Goal: Task Accomplishment & Management: Manage account settings

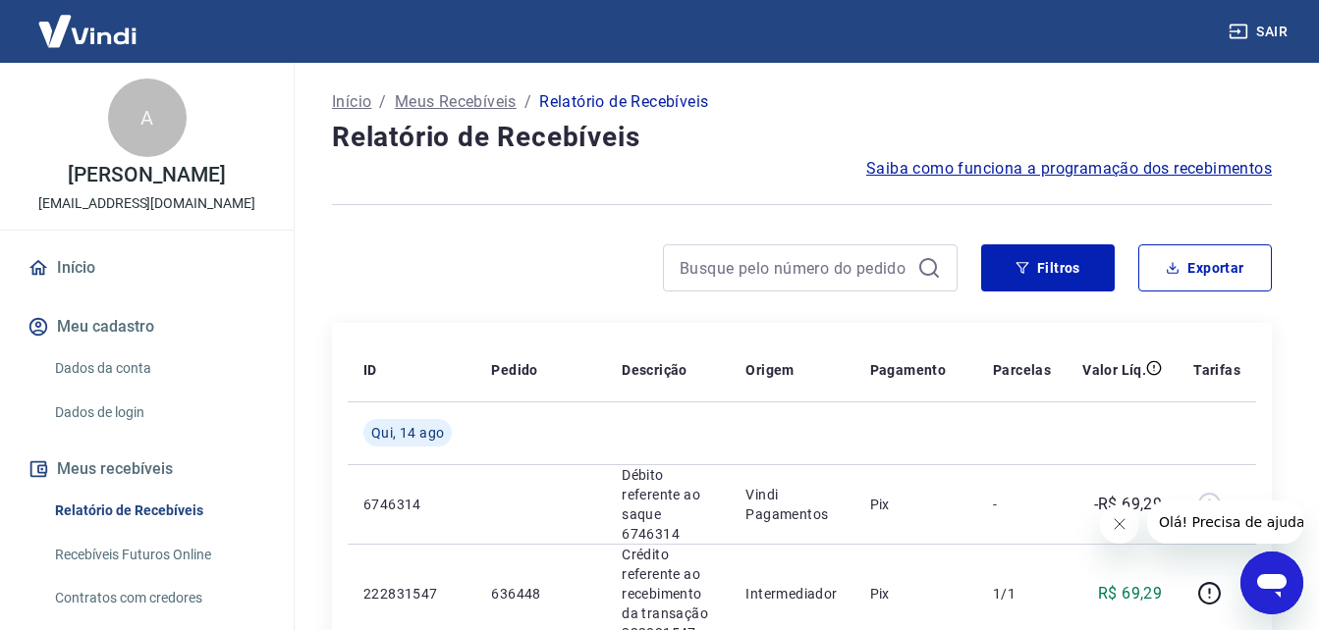
scroll to position [98, 0]
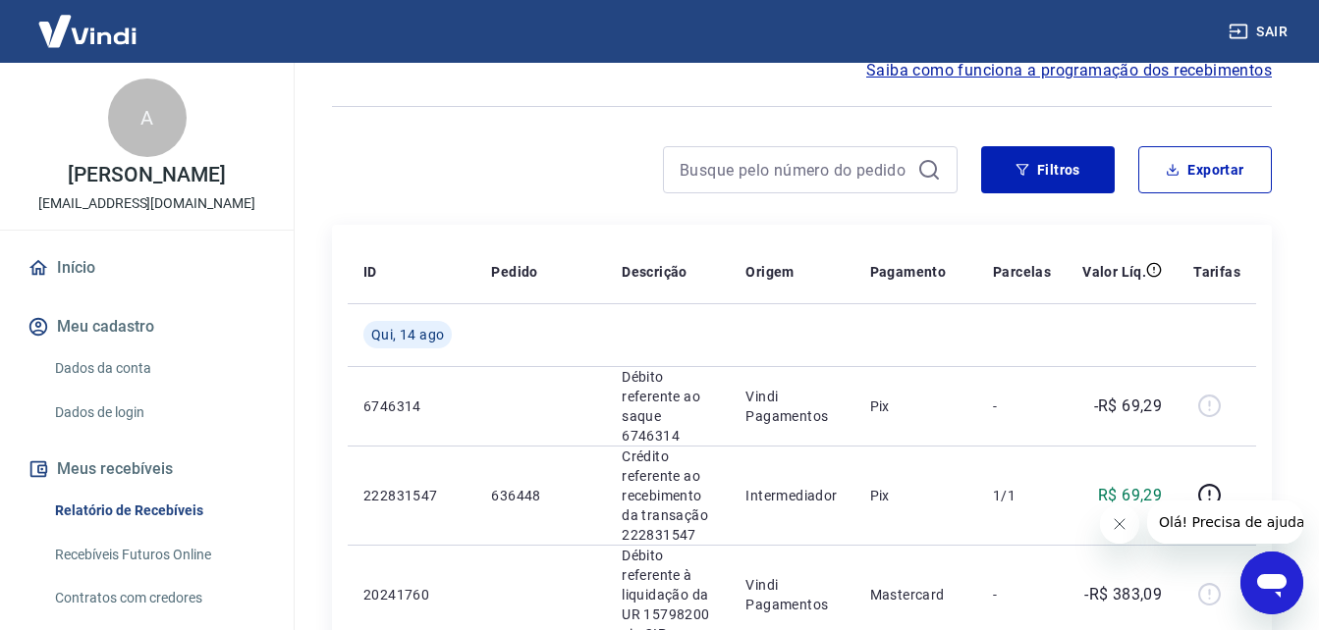
click at [1117, 532] on button "Fechar mensagem da empresa" at bounding box center [1118, 524] width 39 height 39
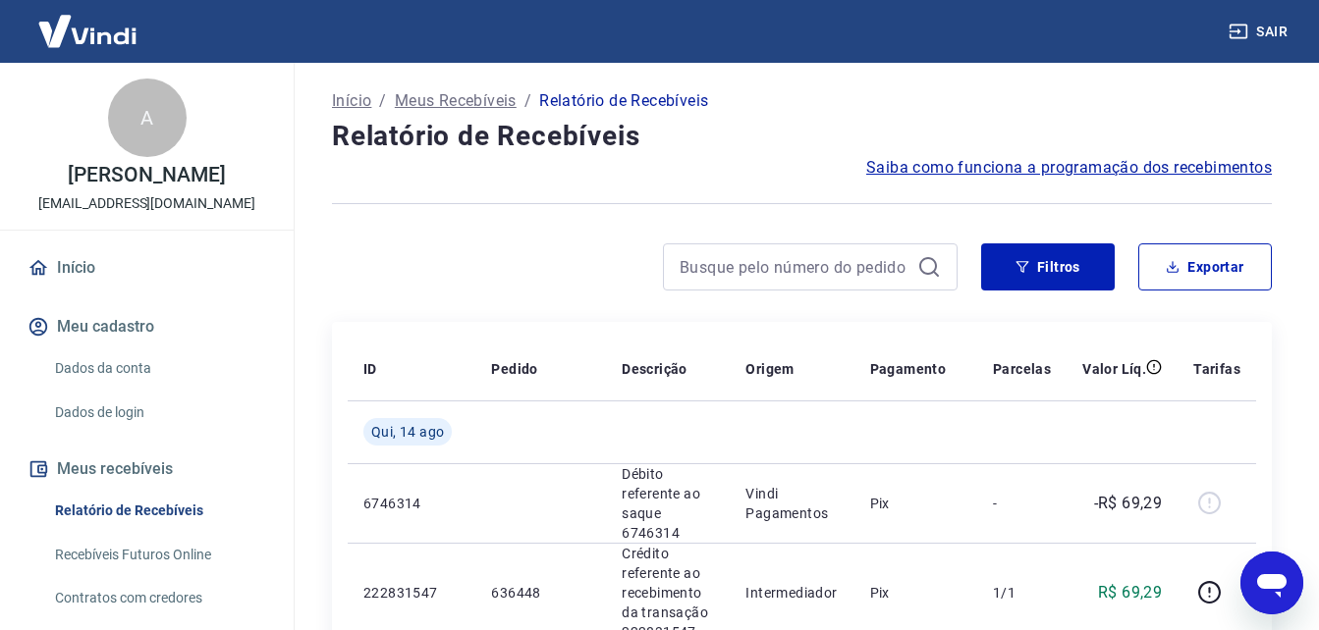
scroll to position [0, 0]
click at [138, 524] on link "Relatório de Recebíveis" at bounding box center [158, 511] width 223 height 40
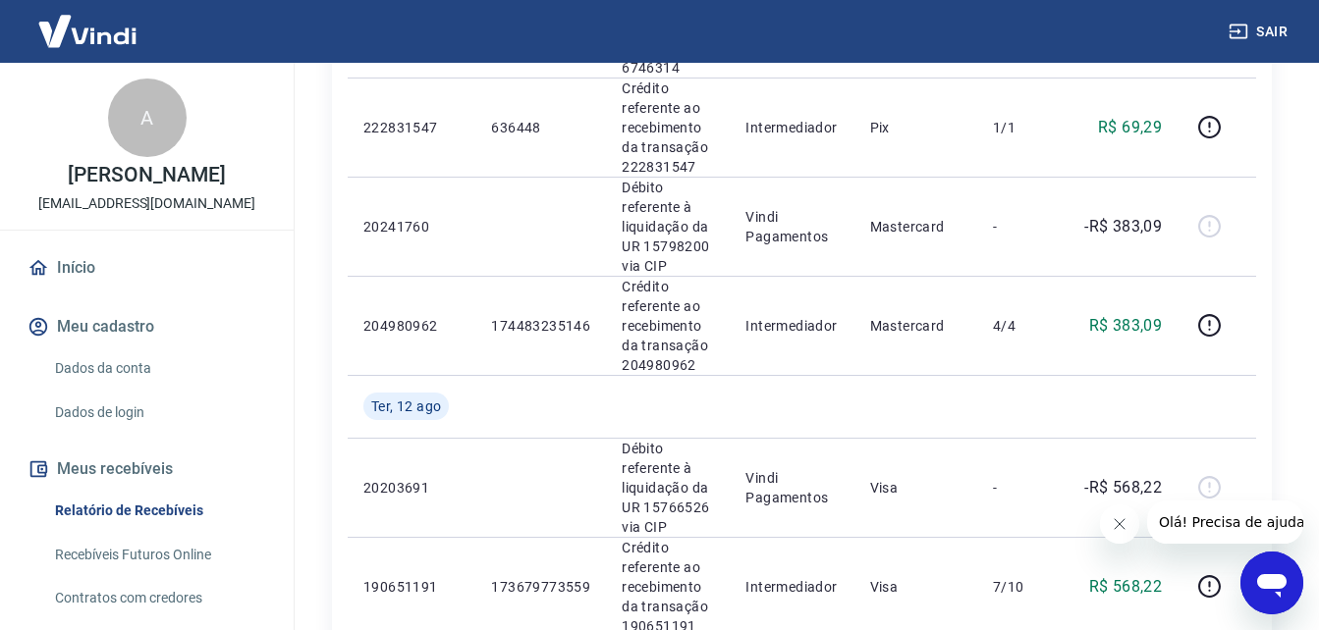
scroll to position [295, 0]
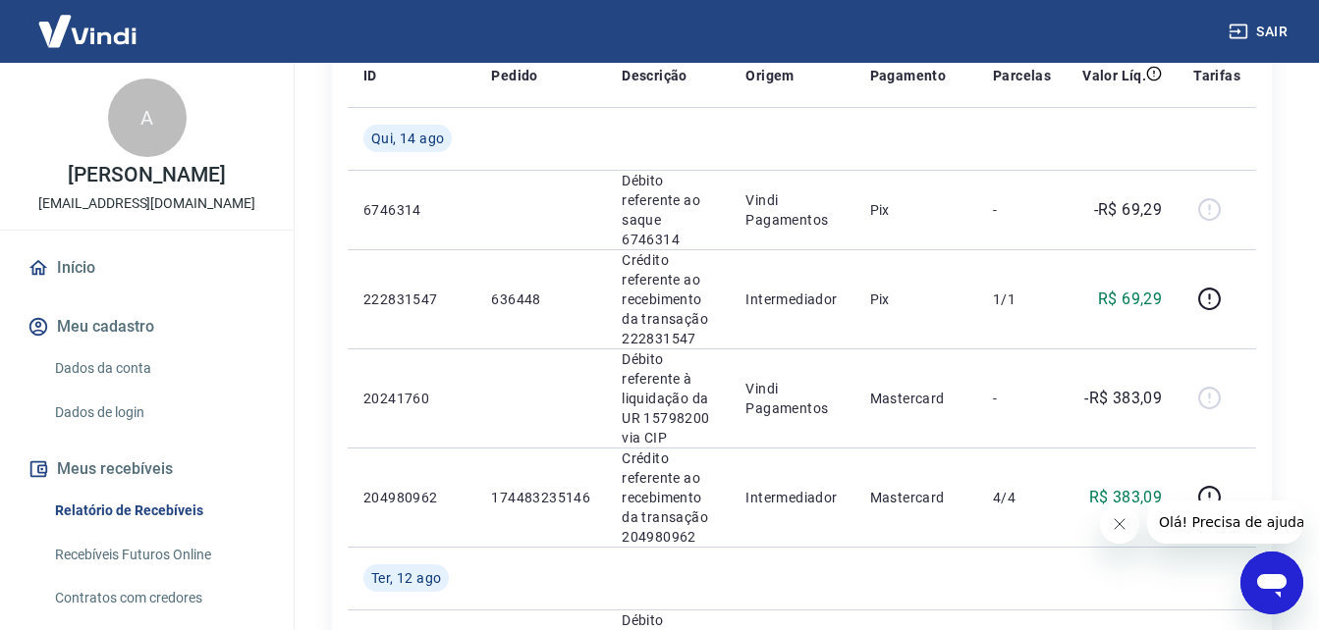
click at [1110, 527] on icon "Fechar mensagem da empresa" at bounding box center [1118, 524] width 16 height 16
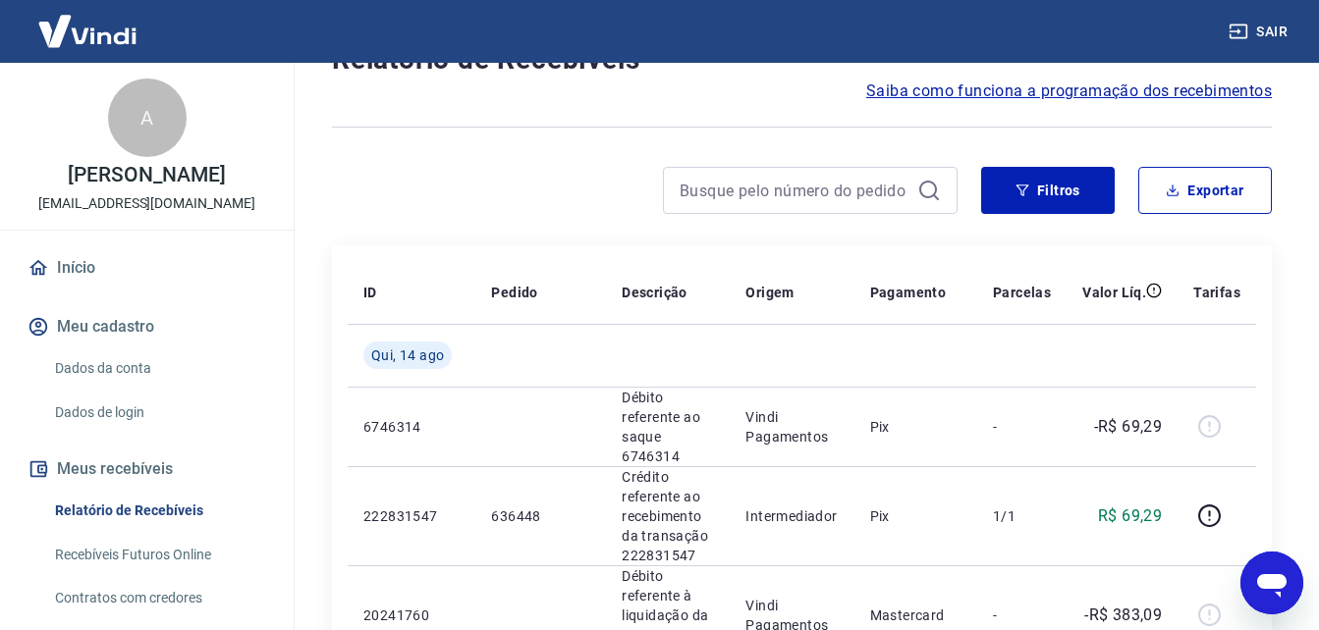
scroll to position [0, 0]
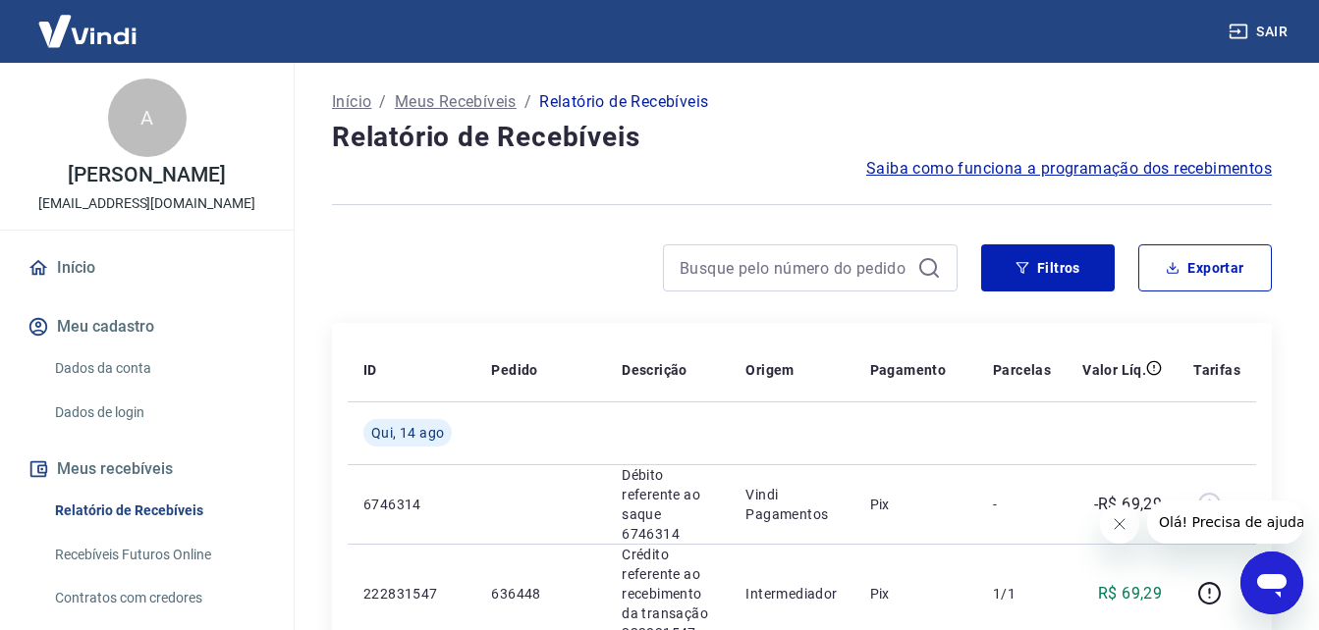
click at [1124, 535] on button "Fechar mensagem da empresa" at bounding box center [1118, 524] width 39 height 39
click at [1119, 527] on icon "Fechar mensagem da empresa" at bounding box center [1118, 524] width 16 height 16
